Goal: Information Seeking & Learning: Learn about a topic

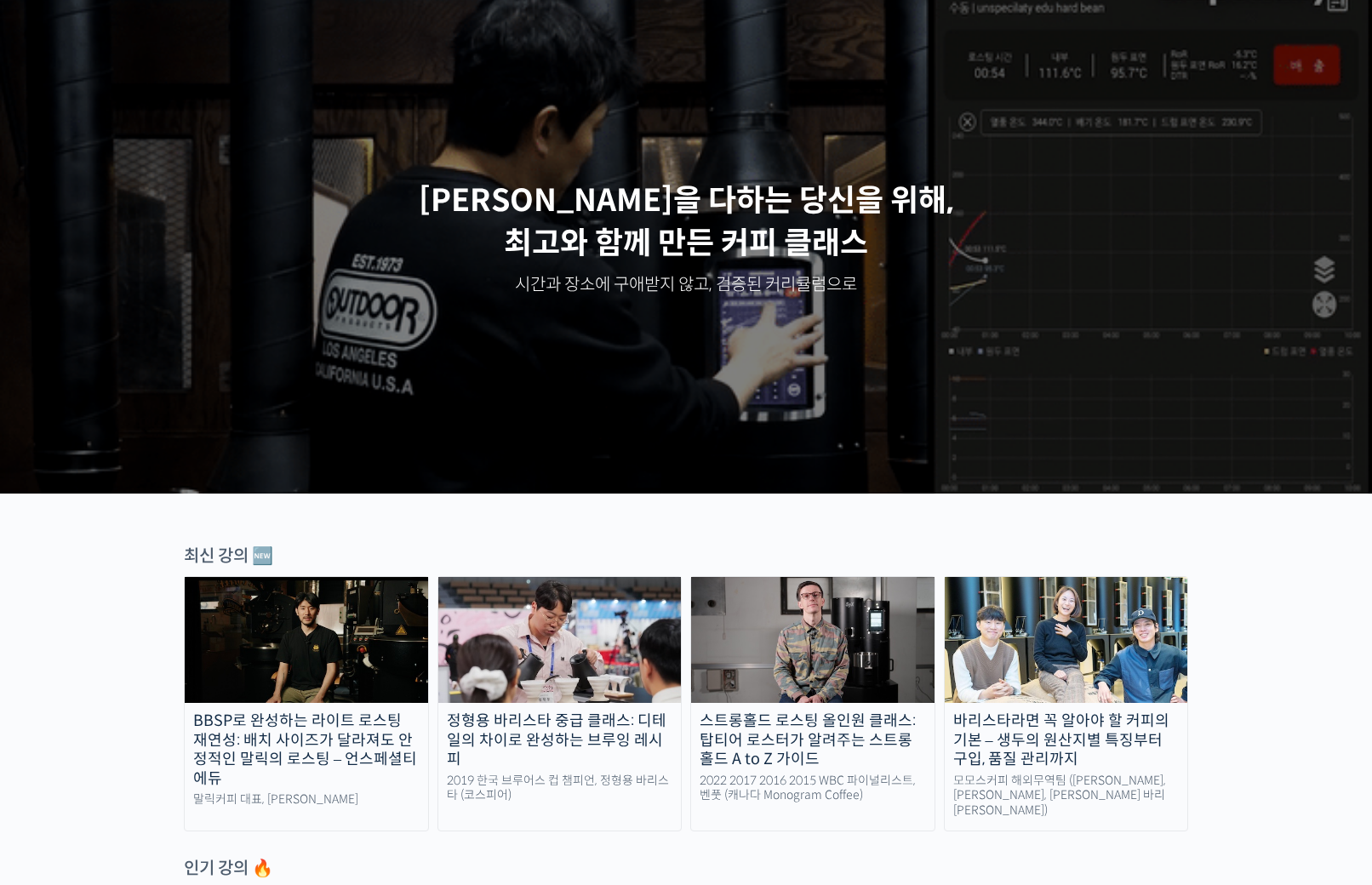
scroll to position [326, 0]
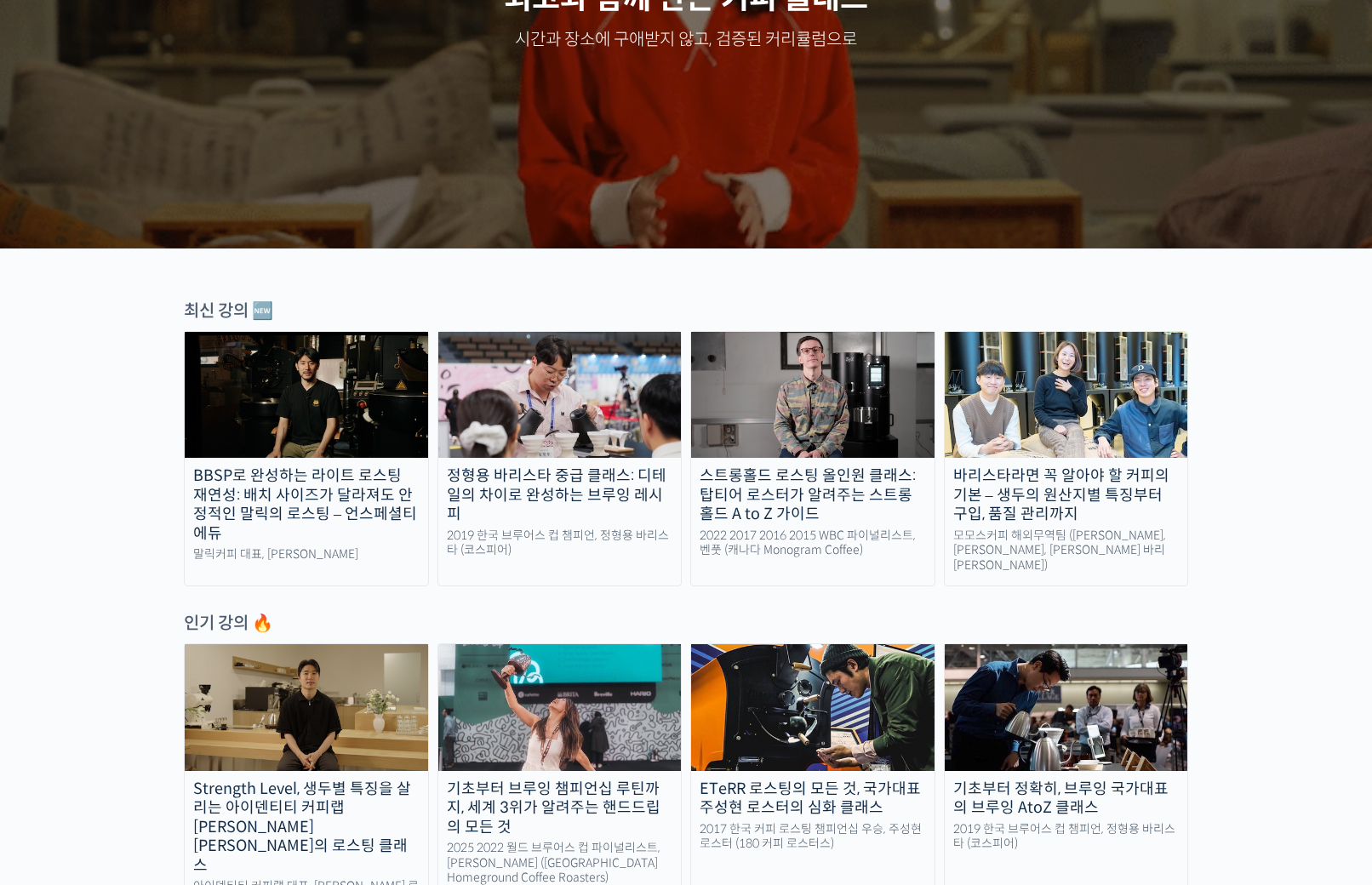
click at [356, 396] on img at bounding box center [306, 395] width 244 height 126
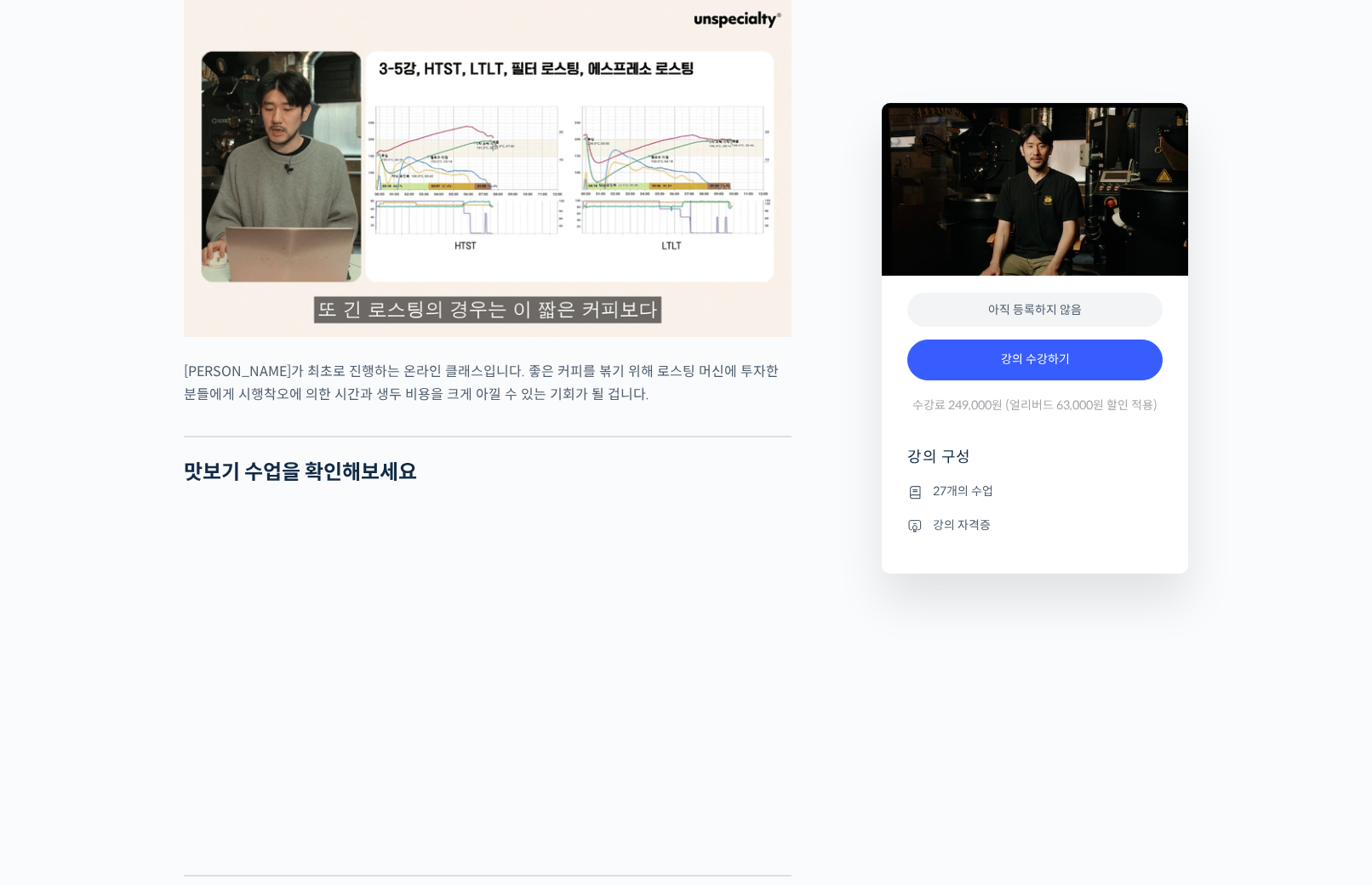
scroll to position [4100, 0]
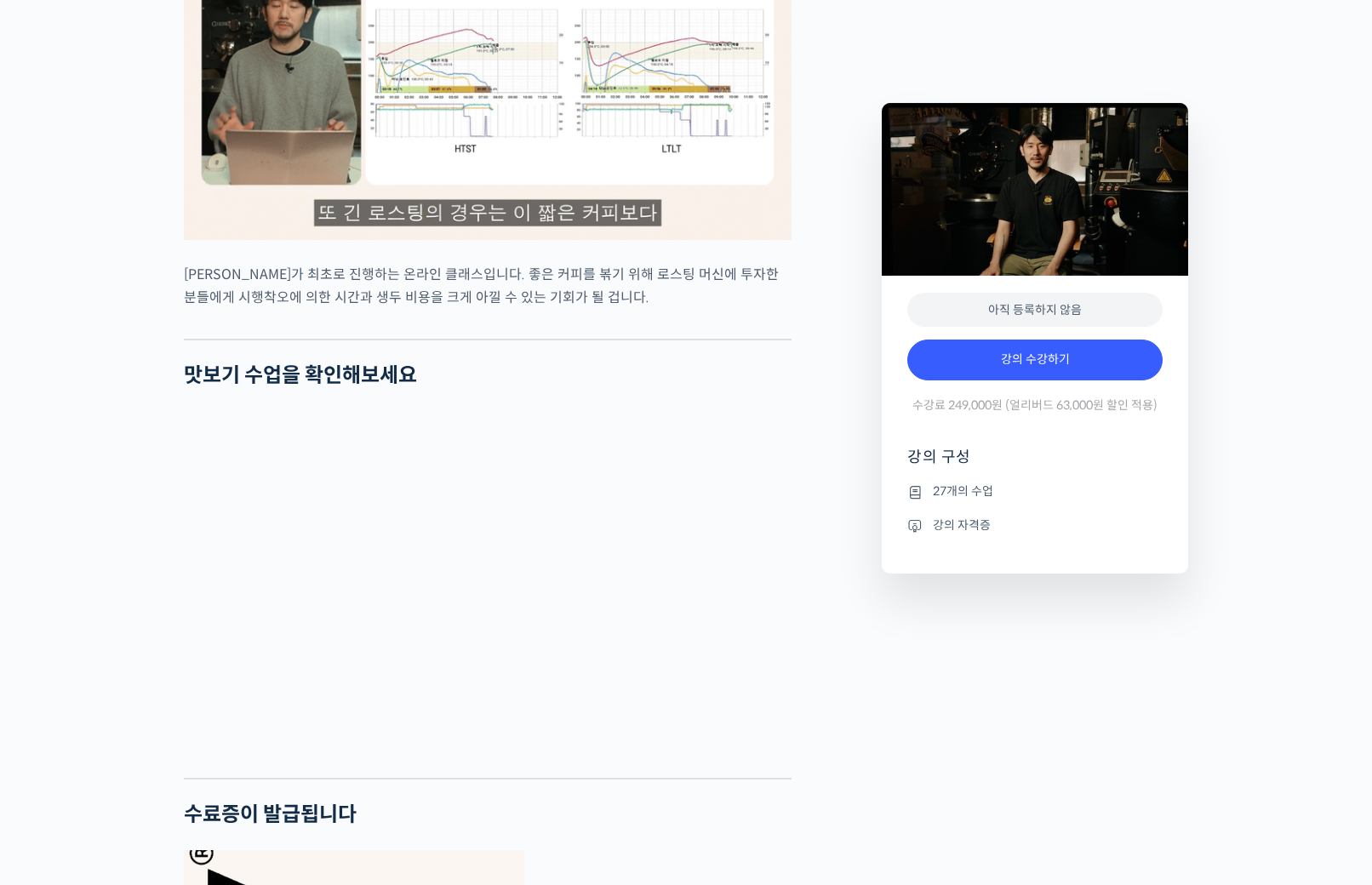
click at [1167, 107] on img at bounding box center [1034, 190] width 307 height 173
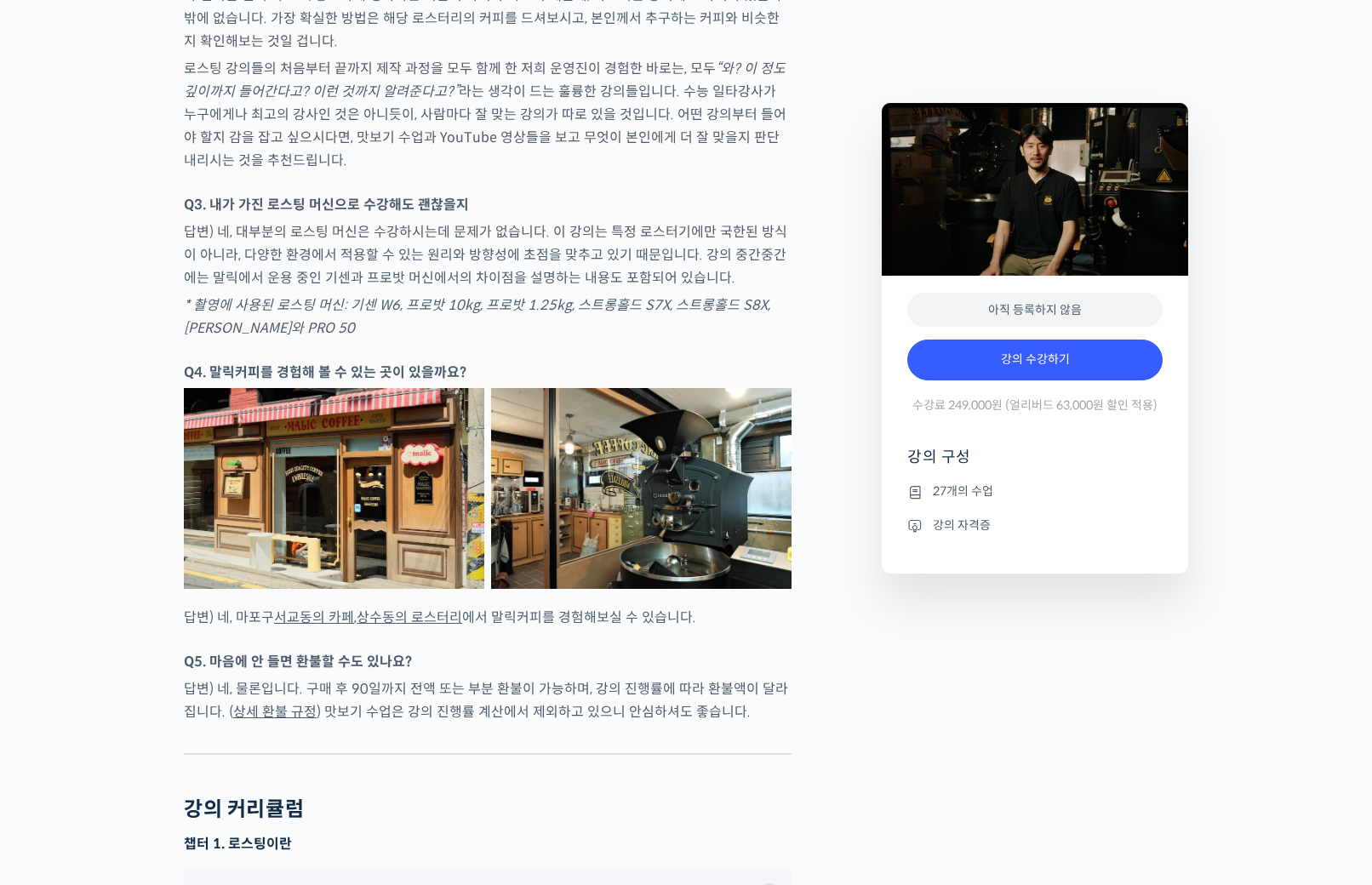
scroll to position [5424, 0]
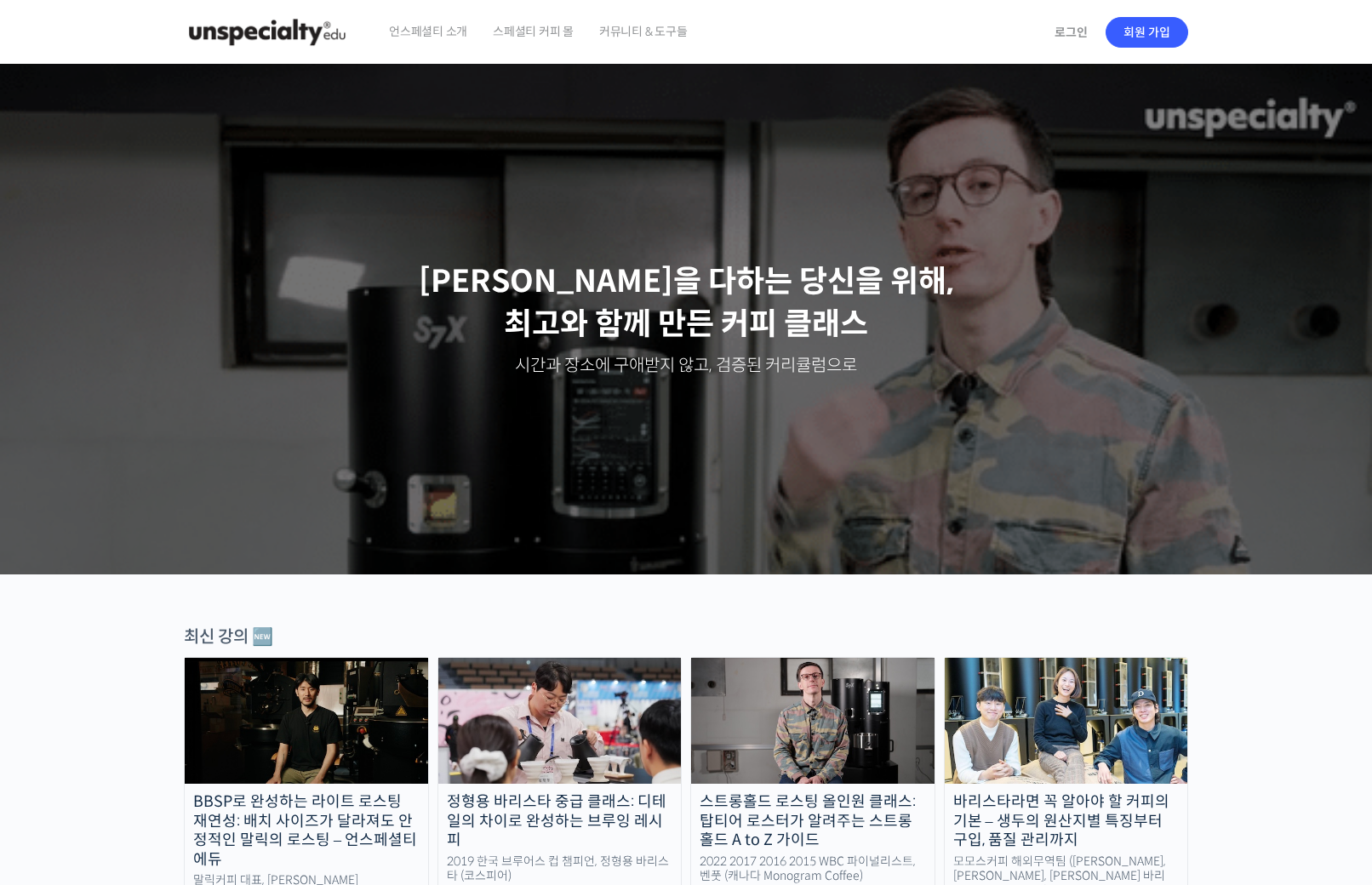
click at [512, 33] on span "스페셜티 커피 몰" at bounding box center [533, 31] width 81 height 65
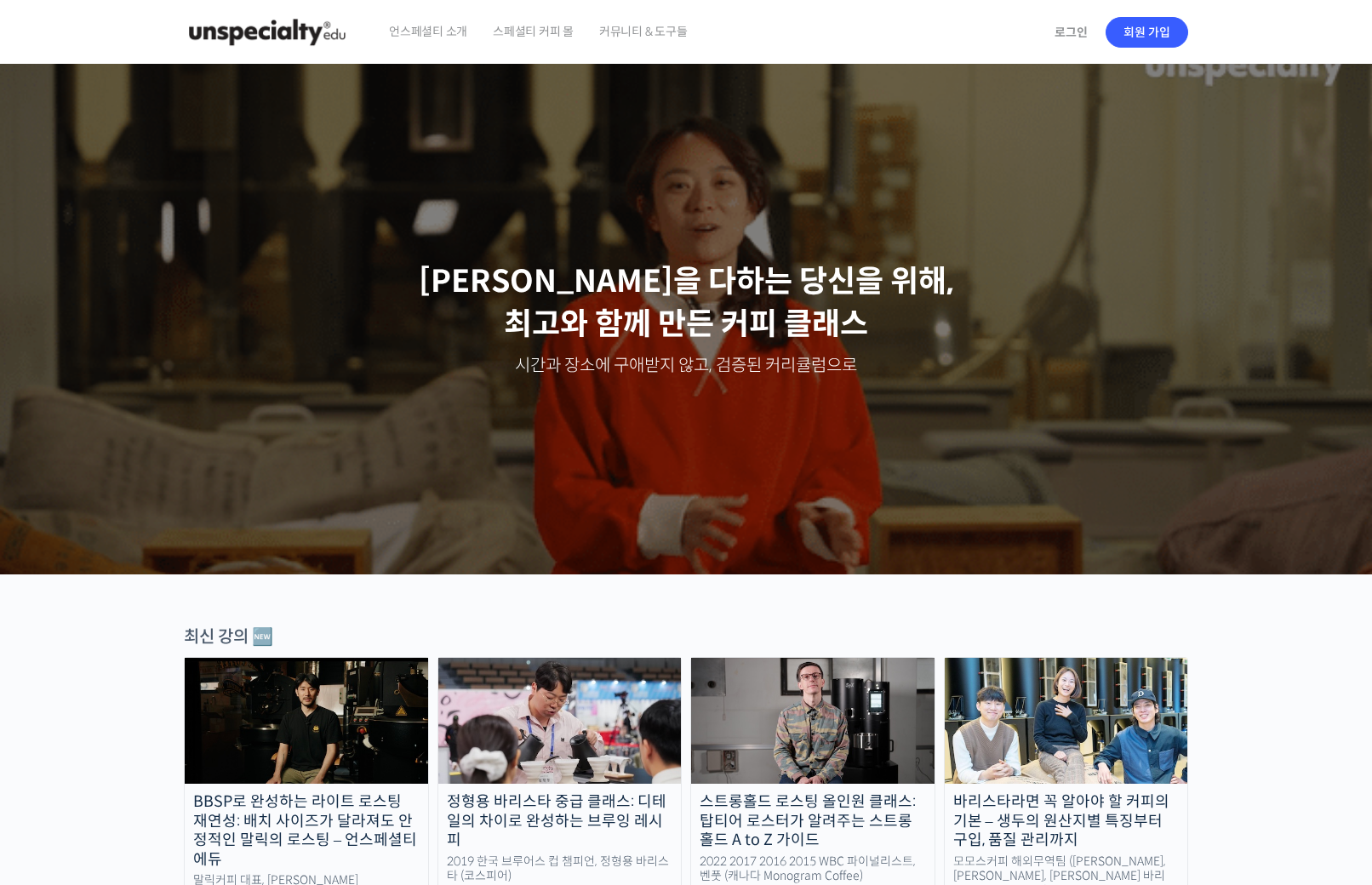
scroll to position [605, 0]
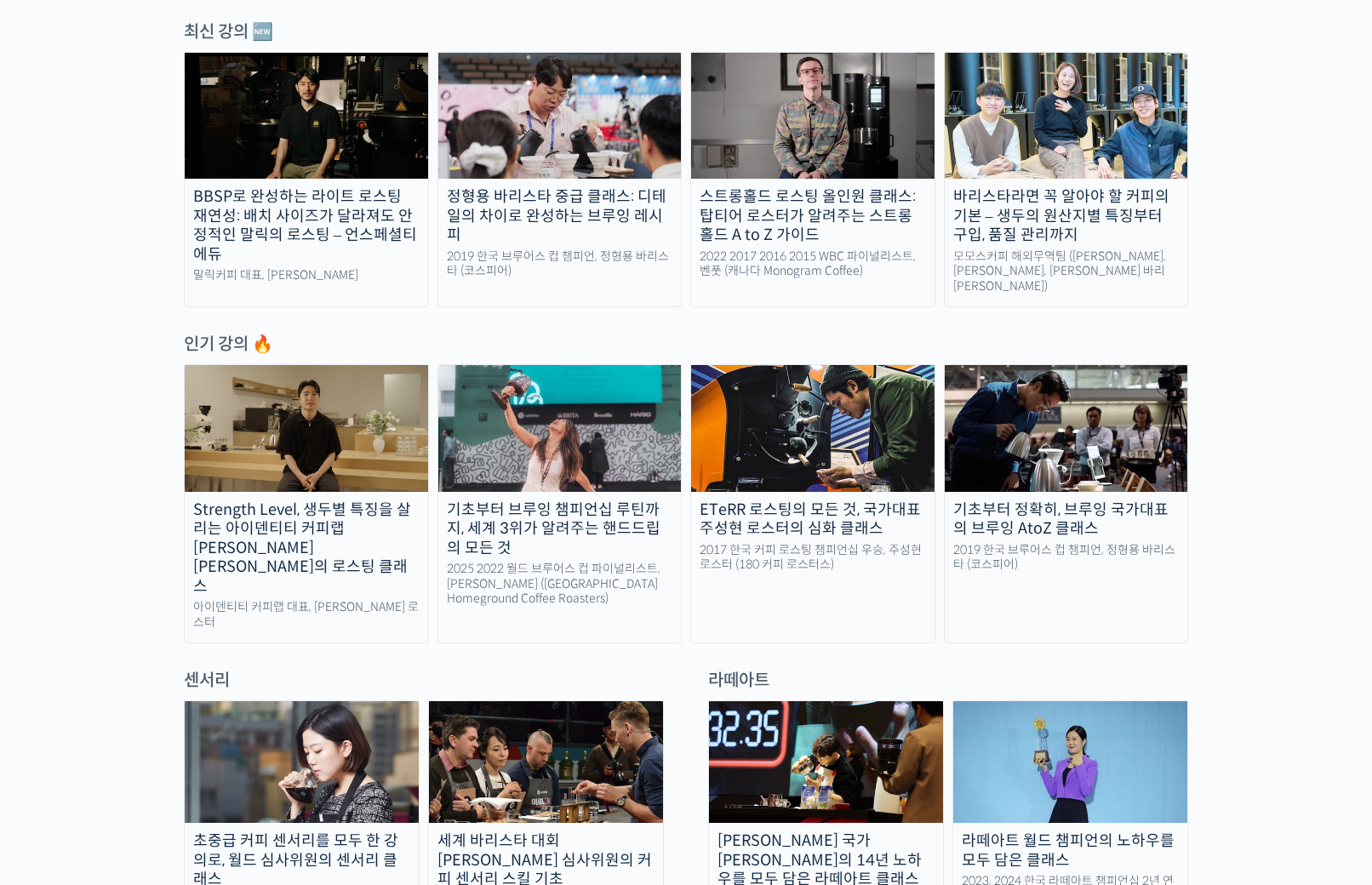
click at [861, 474] on img at bounding box center [812, 428] width 244 height 126
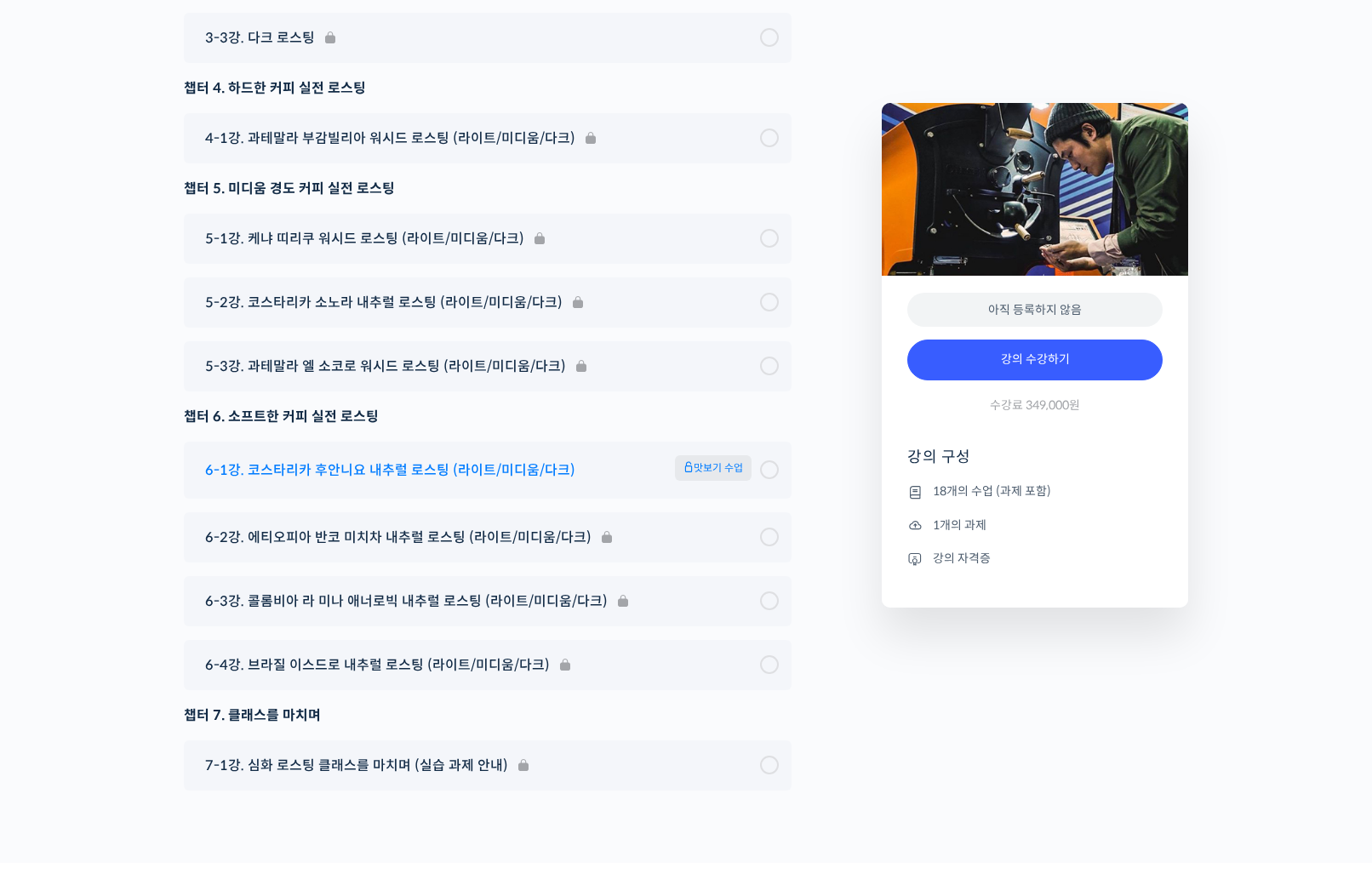
scroll to position [9817, 0]
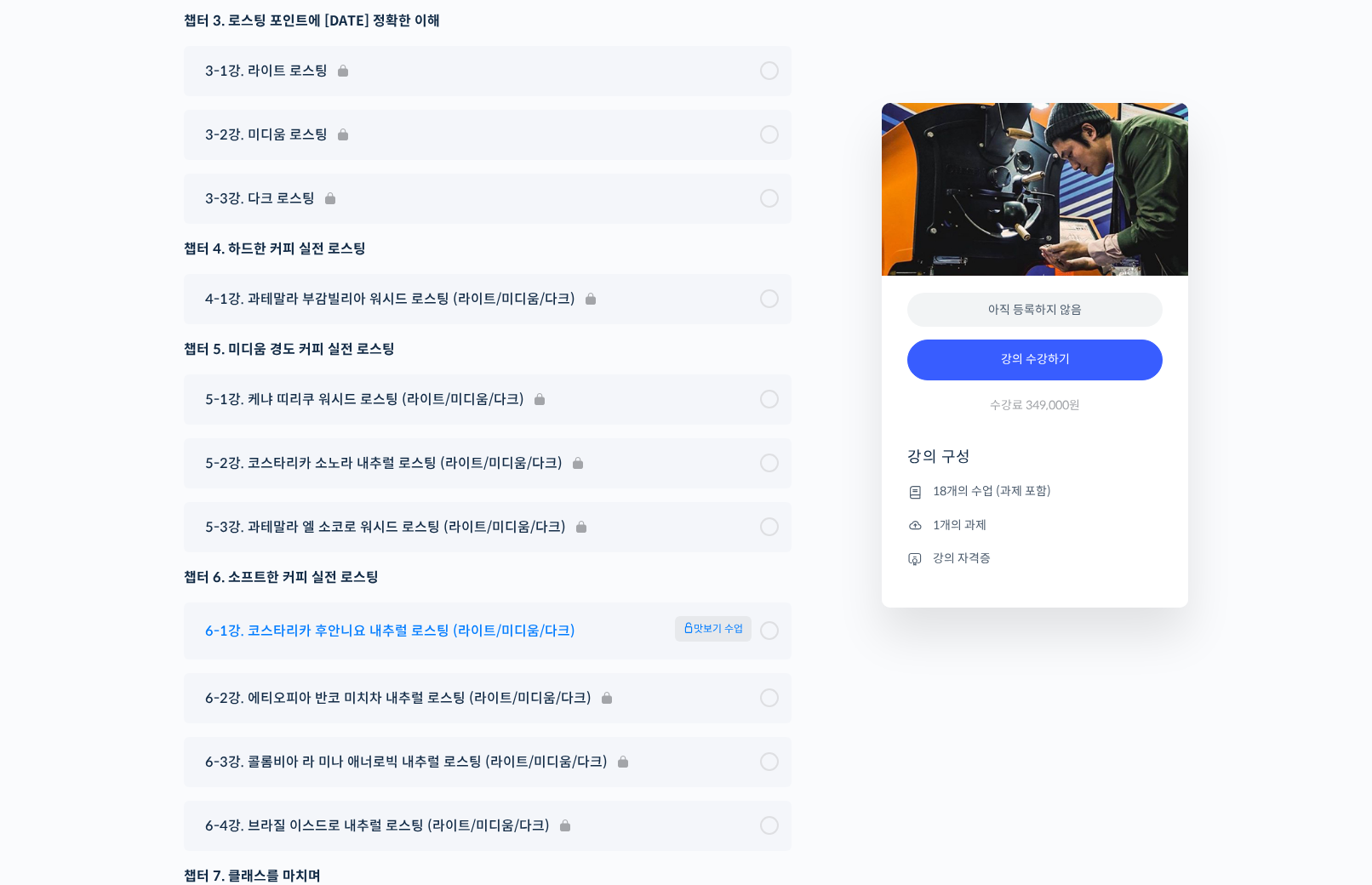
click at [682, 642] on span "맛보기 수업" at bounding box center [714, 628] width 77 height 25
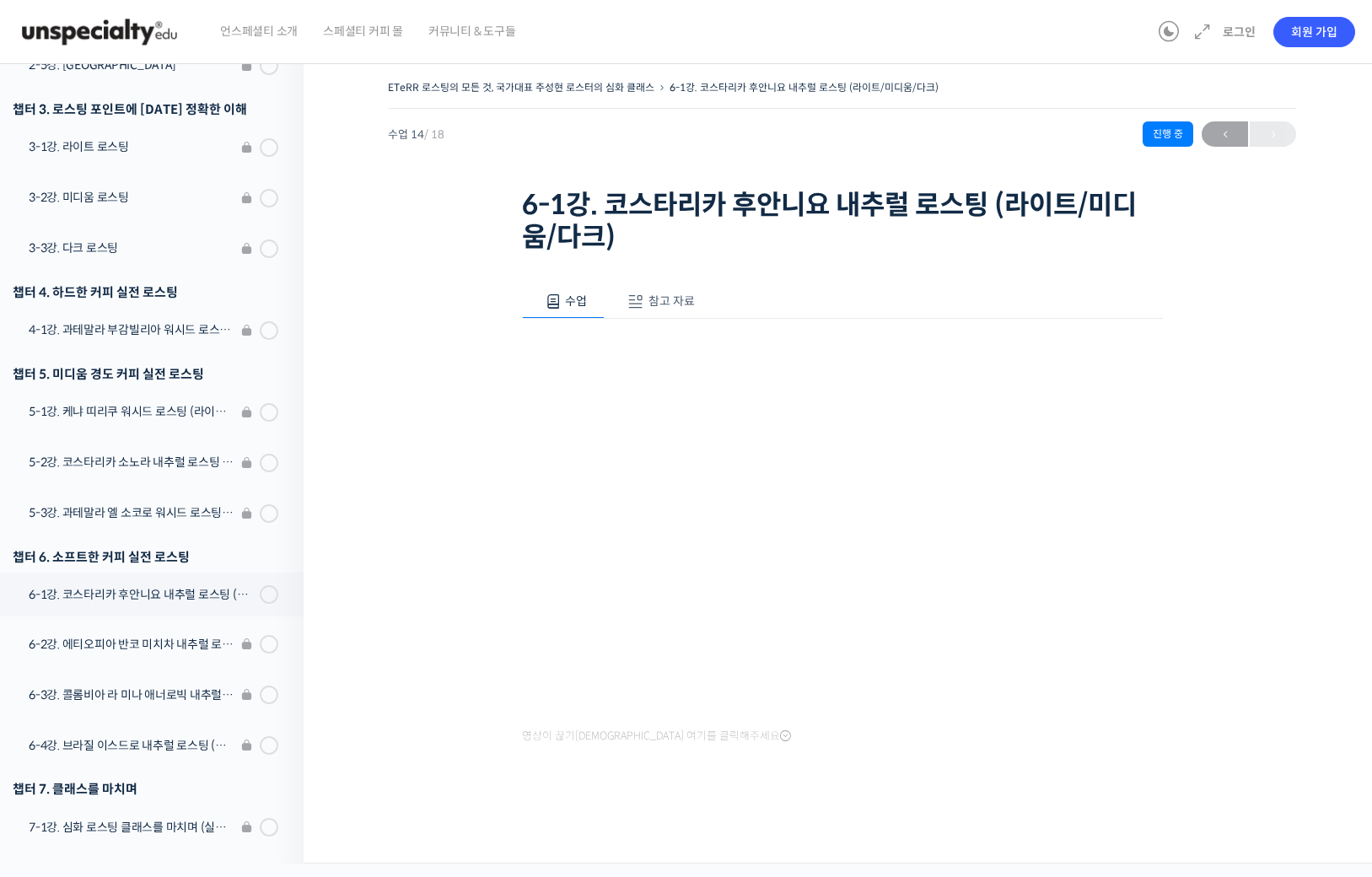
scroll to position [463, 0]
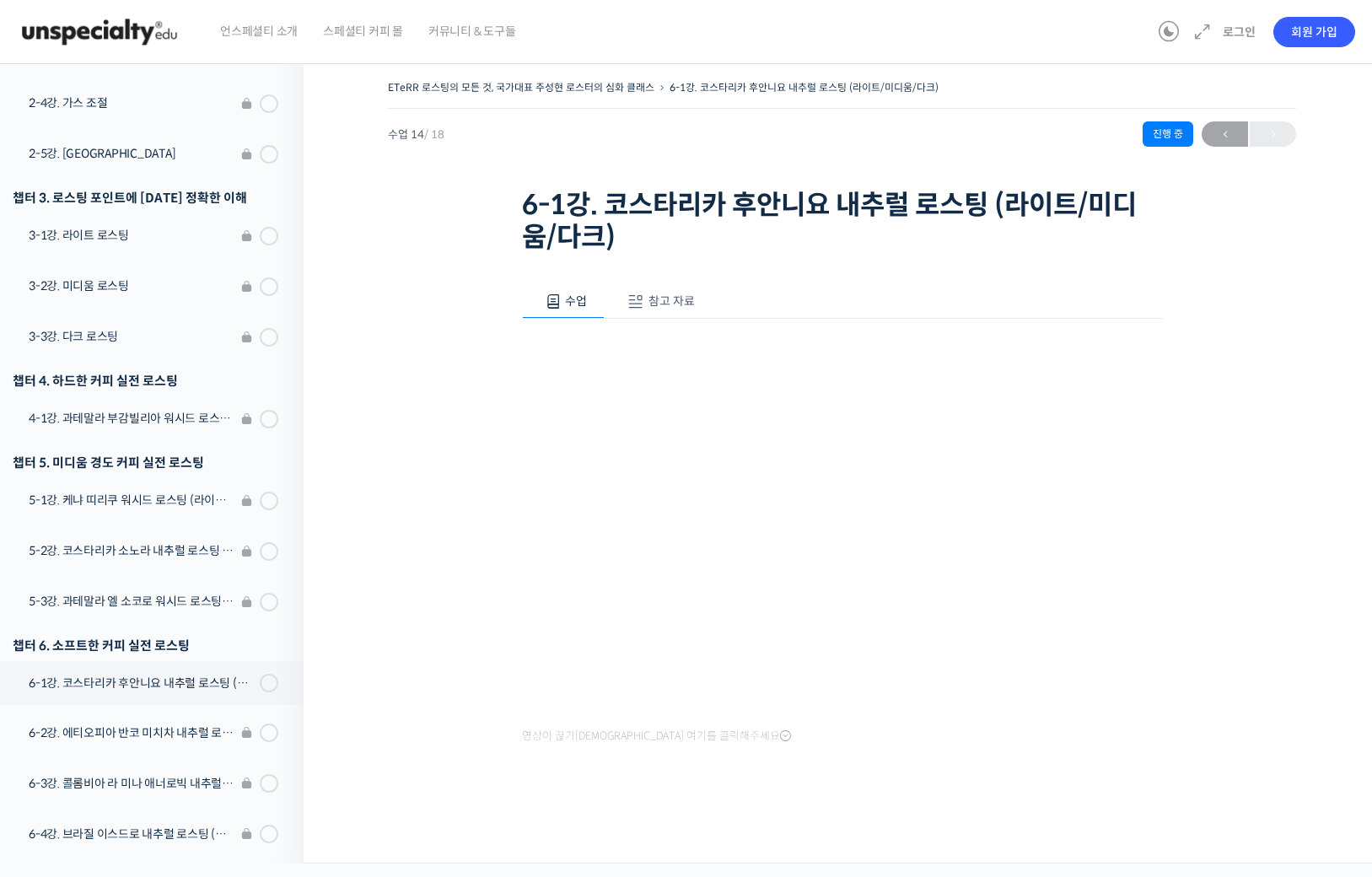
click at [346, 432] on div "ETeRR 로스팅의 모든 것, 국가대표 주성현 로스터의 심화 클래스 6-1강. 코스타리카 후안니요 내추럴 로스팅 (라이트/미디움/다크) 수업 …" at bounding box center [842, 456] width 1077 height 813
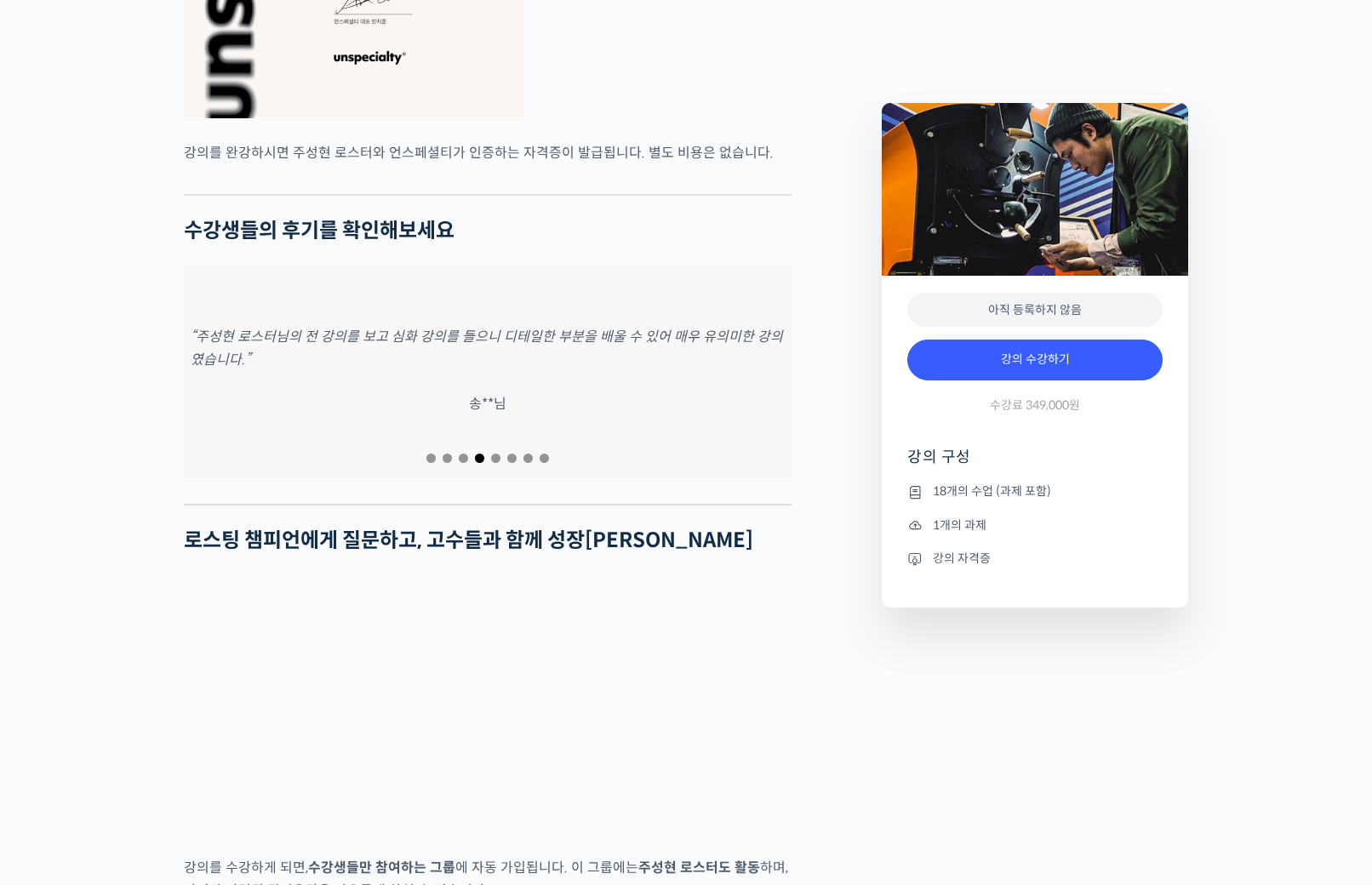
scroll to position [6749, 0]
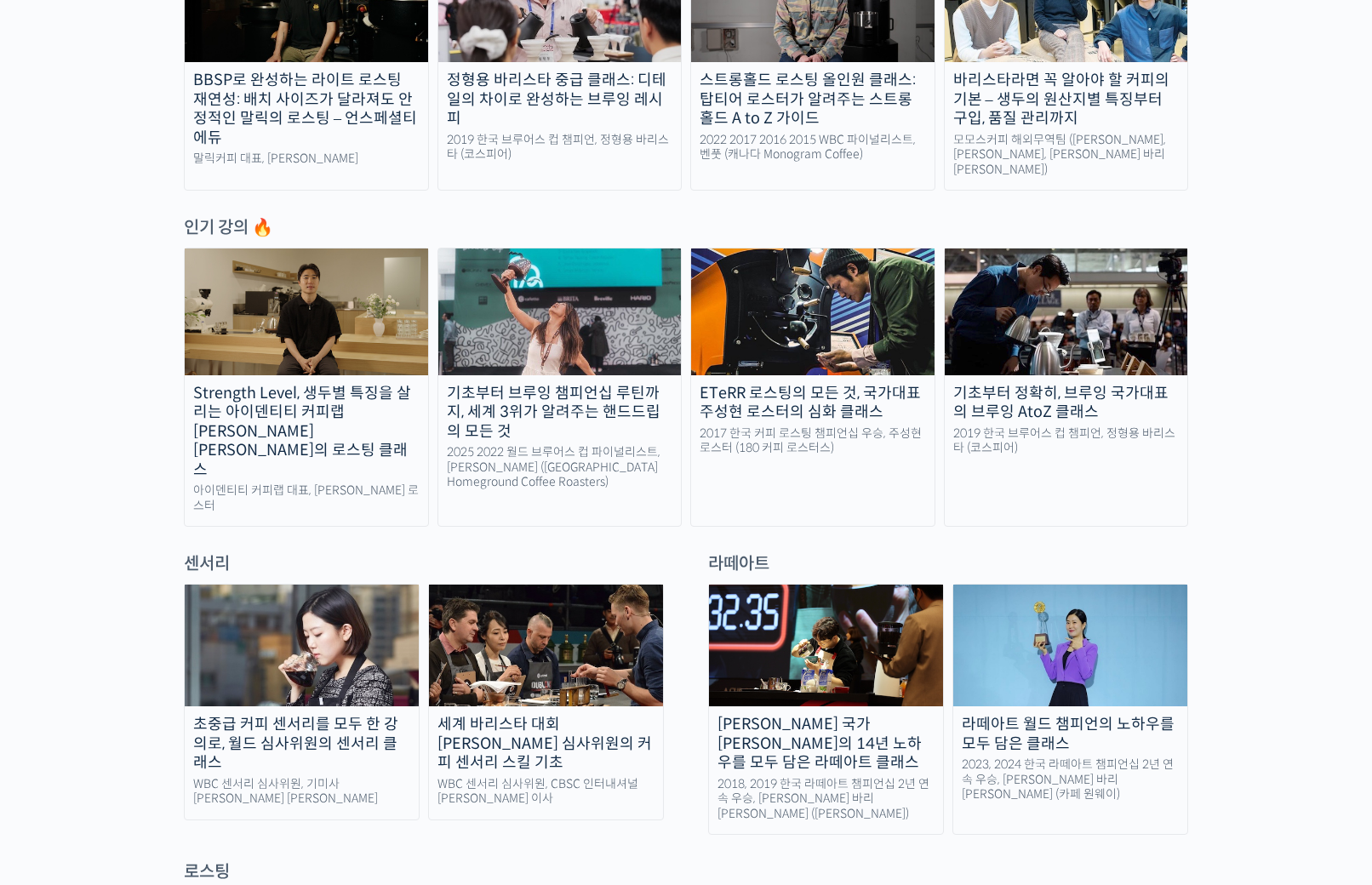
scroll to position [724, 0]
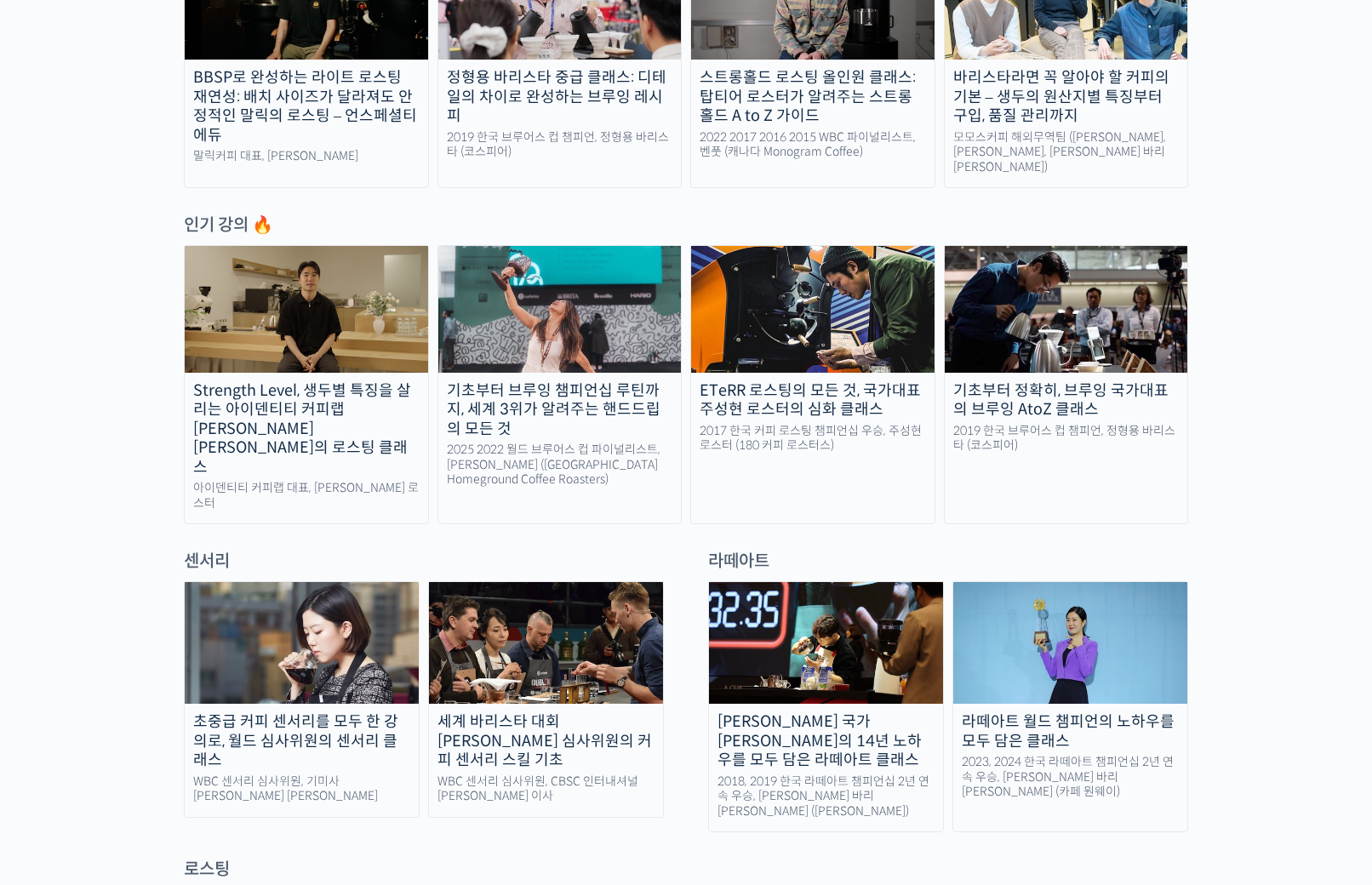
click at [603, 327] on img at bounding box center [560, 309] width 244 height 126
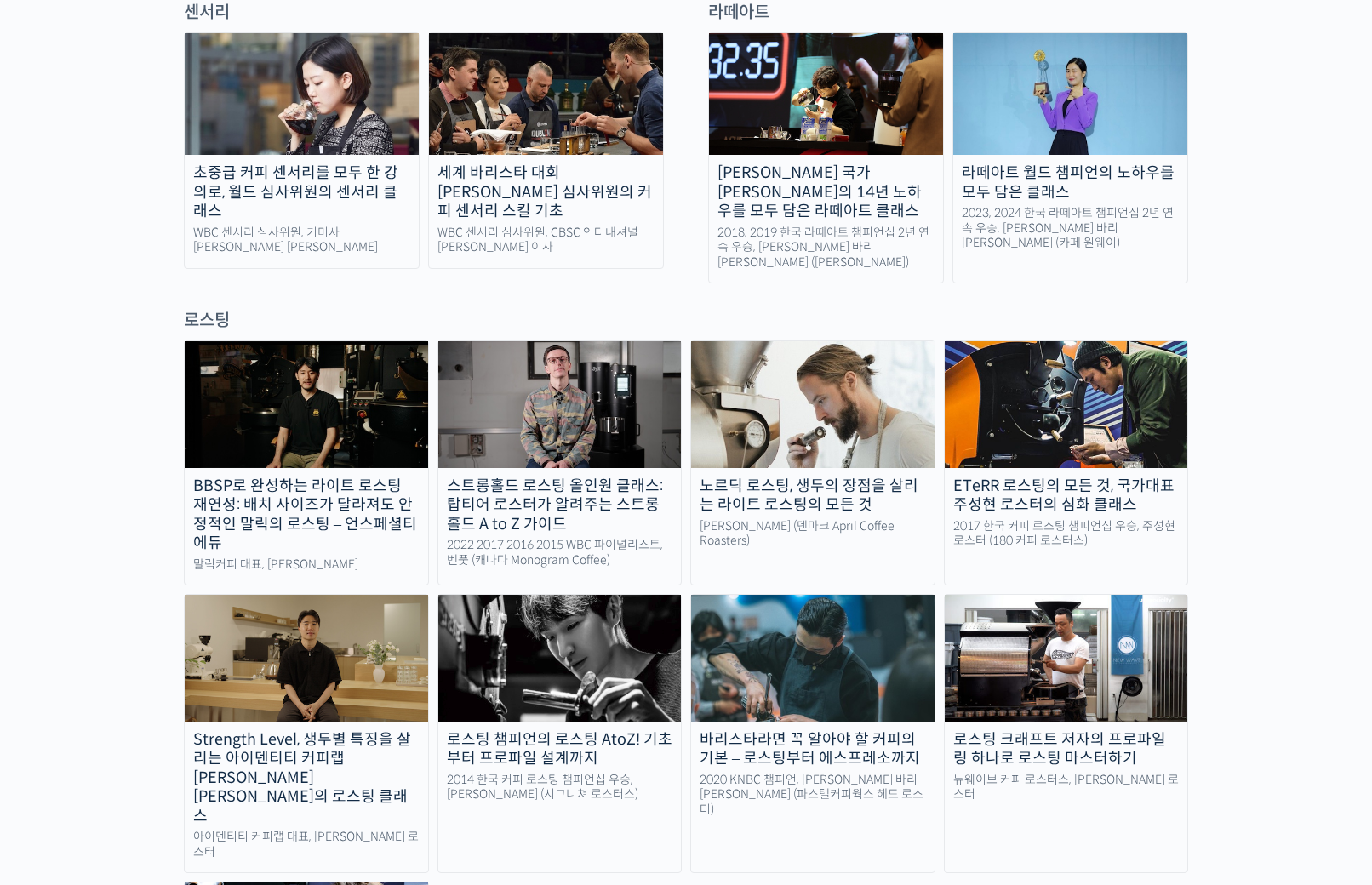
scroll to position [1509, 0]
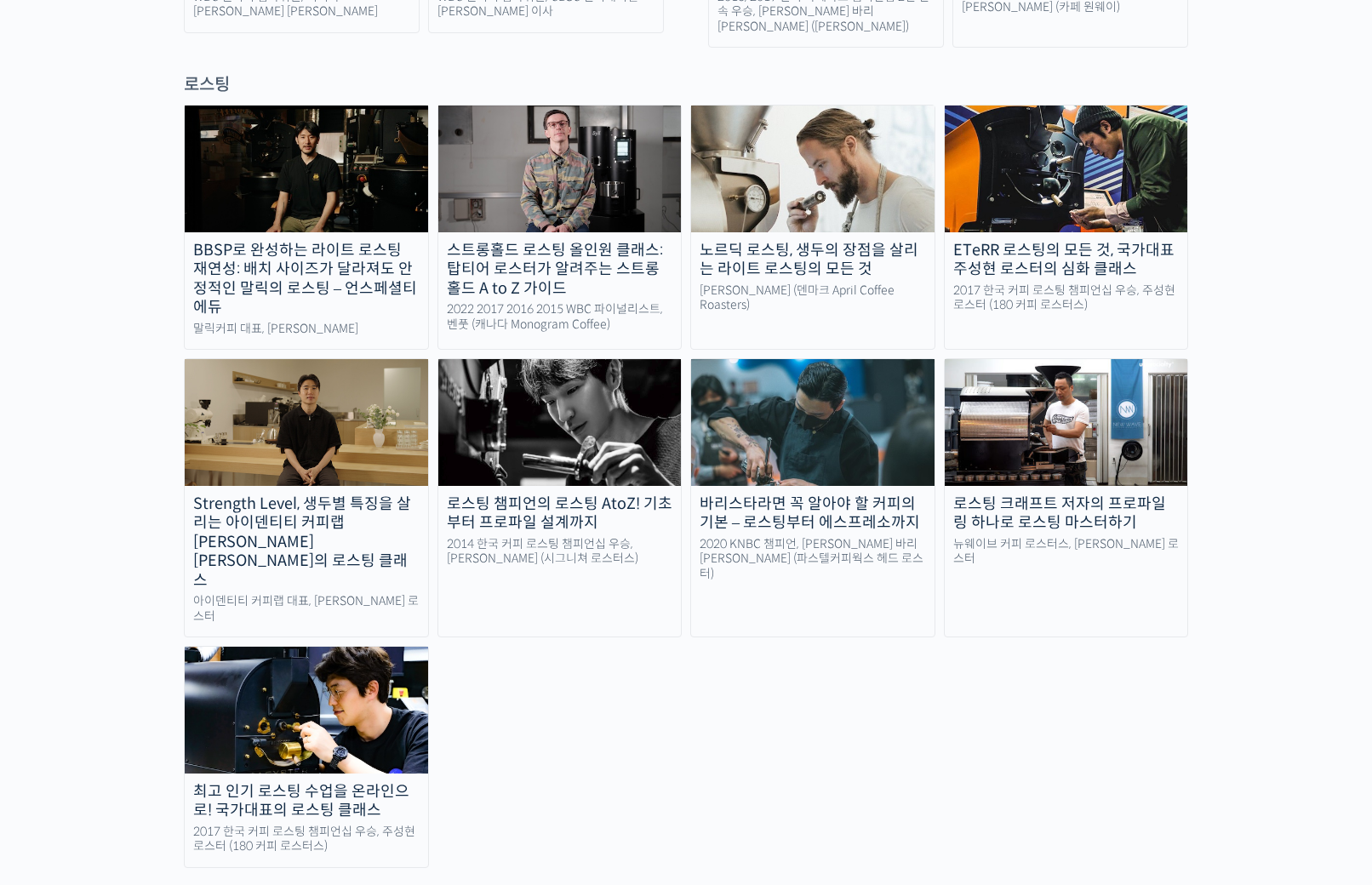
click at [597, 158] on img at bounding box center [560, 169] width 244 height 126
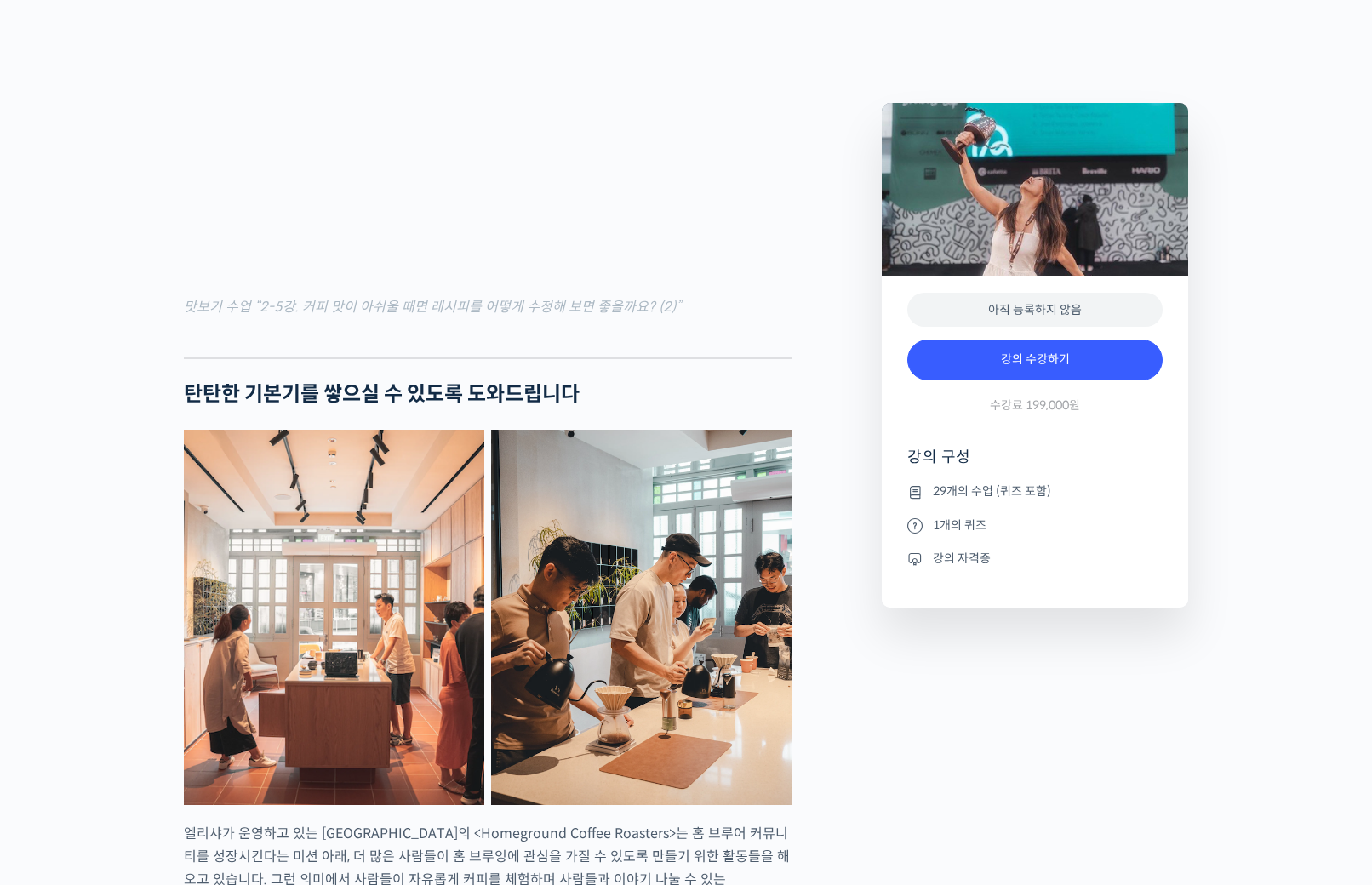
scroll to position [1749, 0]
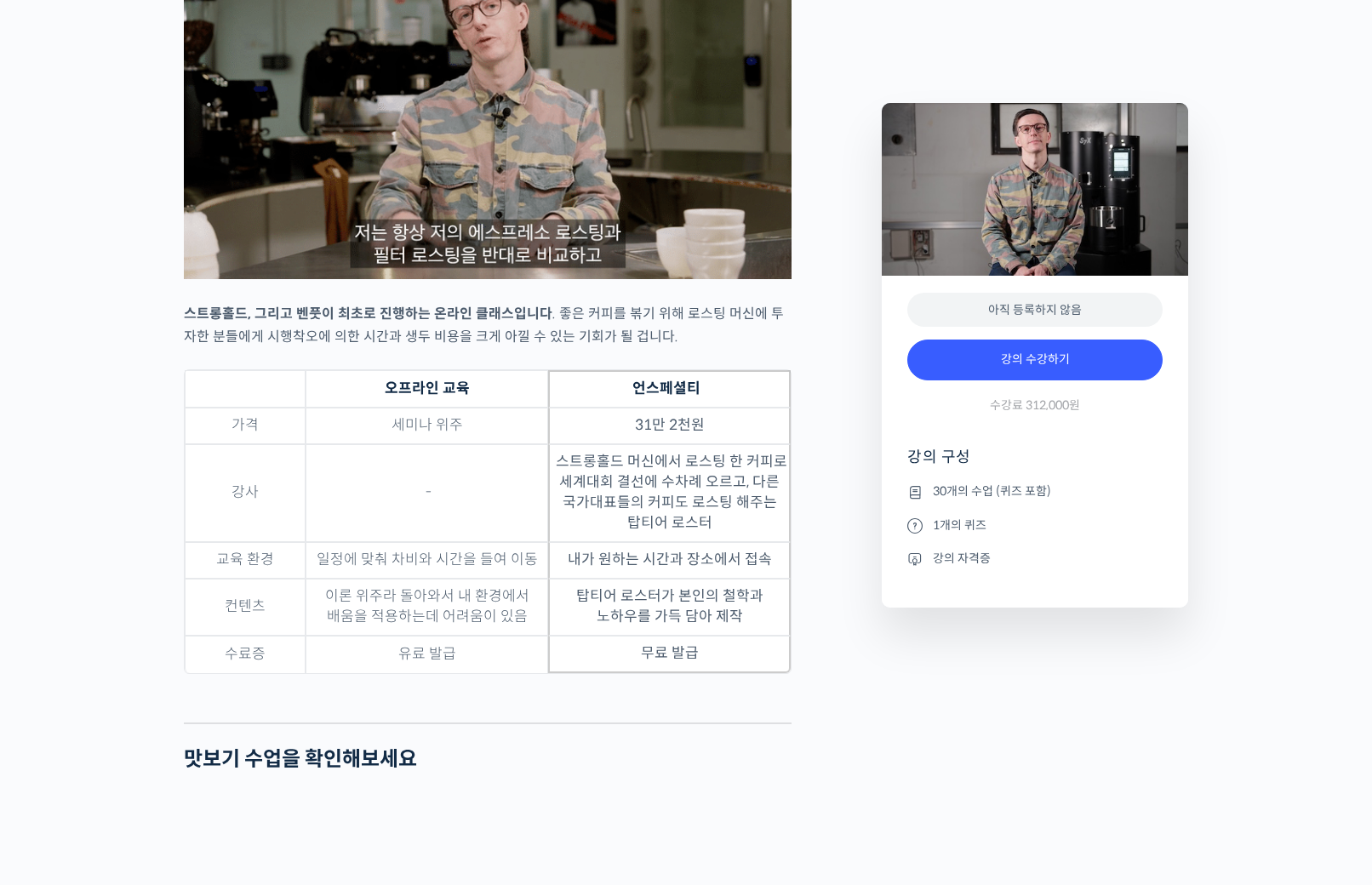
scroll to position [4850, 0]
